Goal: Navigation & Orientation: Find specific page/section

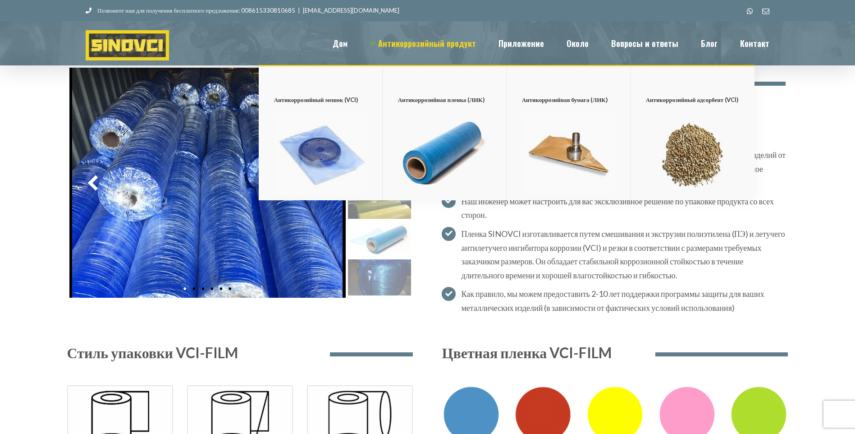
click at [584, 145] on img "Главное меню" at bounding box center [568, 155] width 93 height 82
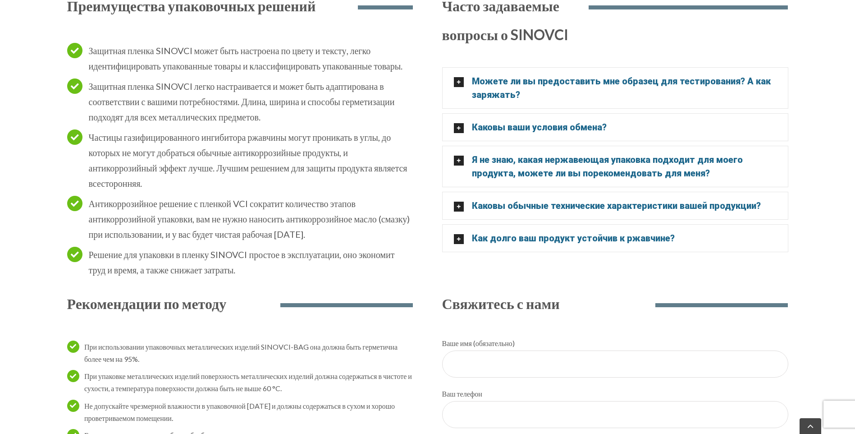
scroll to position [901, 0]
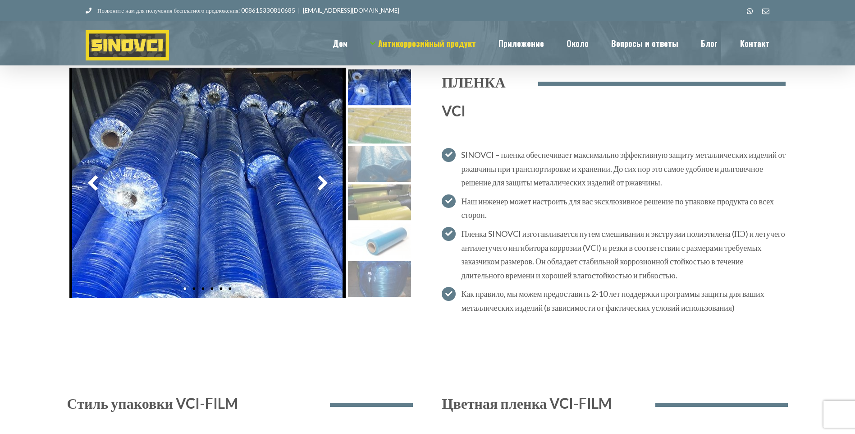
click at [86, 46] on img at bounding box center [127, 45] width 83 height 30
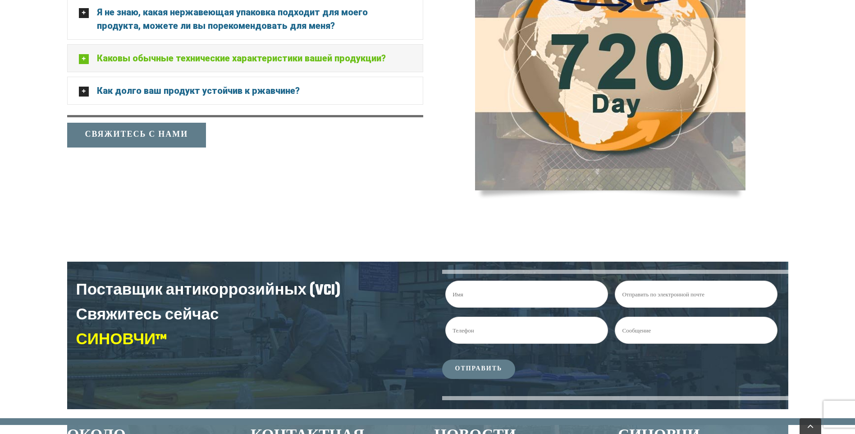
scroll to position [1994, 0]
